Goal: Go to known website: Access a specific website the user already knows

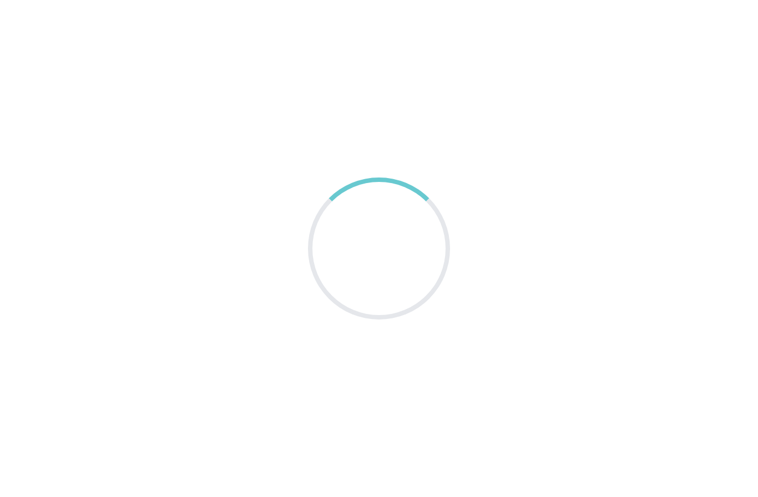
scroll to position [46, 0]
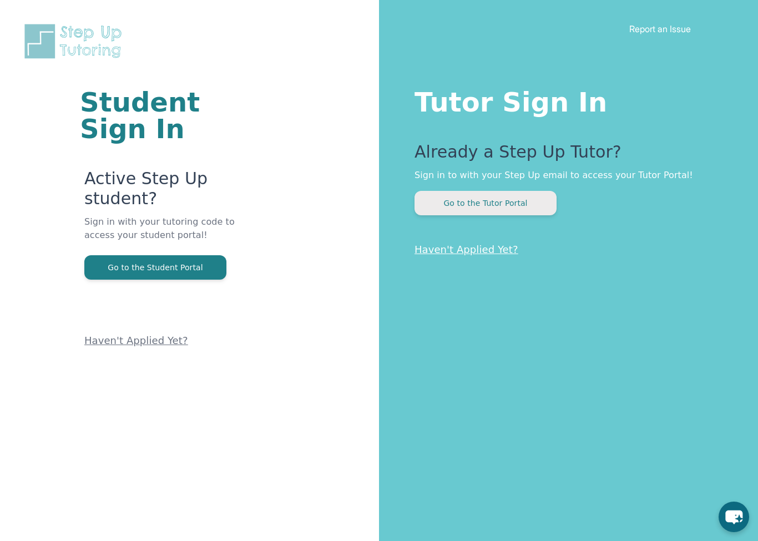
click at [480, 203] on button "Go to the Tutor Portal" at bounding box center [486, 203] width 142 height 24
click at [474, 213] on button "Go to the Tutor Portal" at bounding box center [486, 203] width 142 height 24
click at [470, 214] on button "Go to the Tutor Portal" at bounding box center [486, 203] width 142 height 24
